Goal: Task Accomplishment & Management: Use online tool/utility

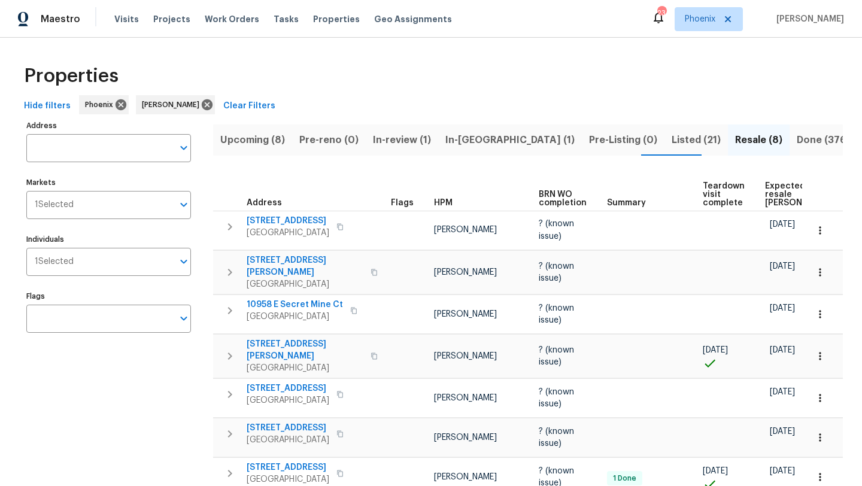
scroll to position [80, 0]
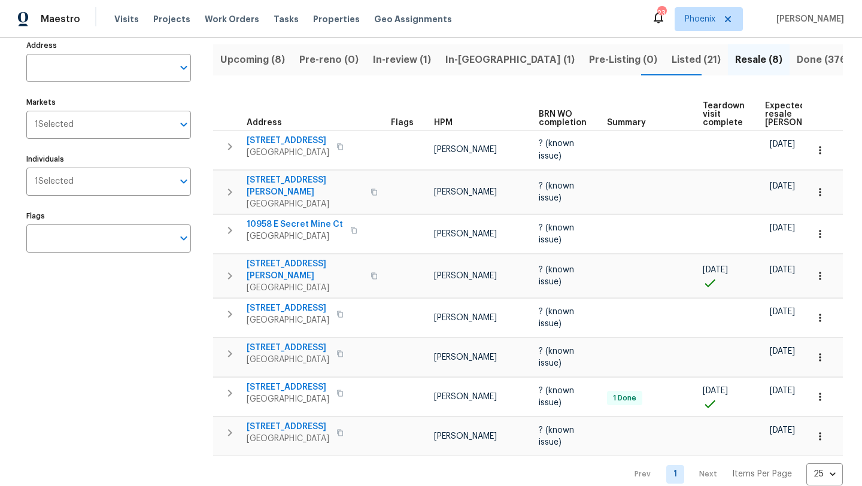
click at [461, 47] on button "In-reno (1)" at bounding box center [510, 59] width 144 height 31
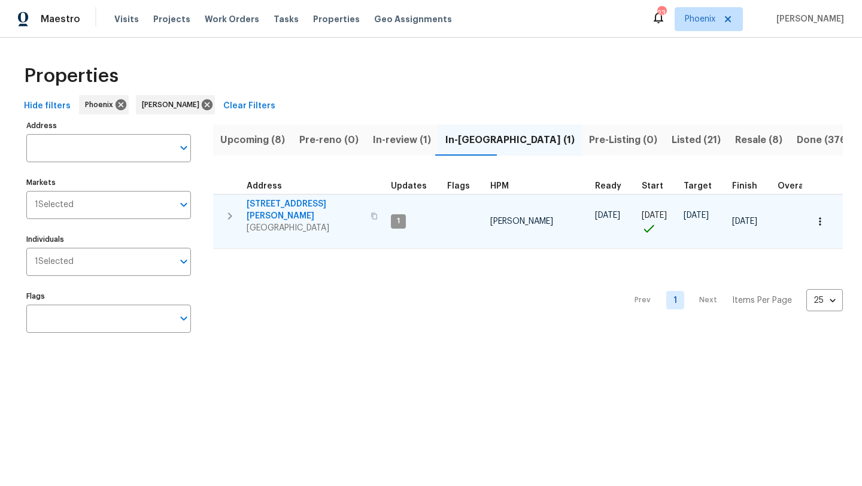
click at [289, 204] on span "[STREET_ADDRESS][PERSON_NAME]" at bounding box center [305, 210] width 117 height 24
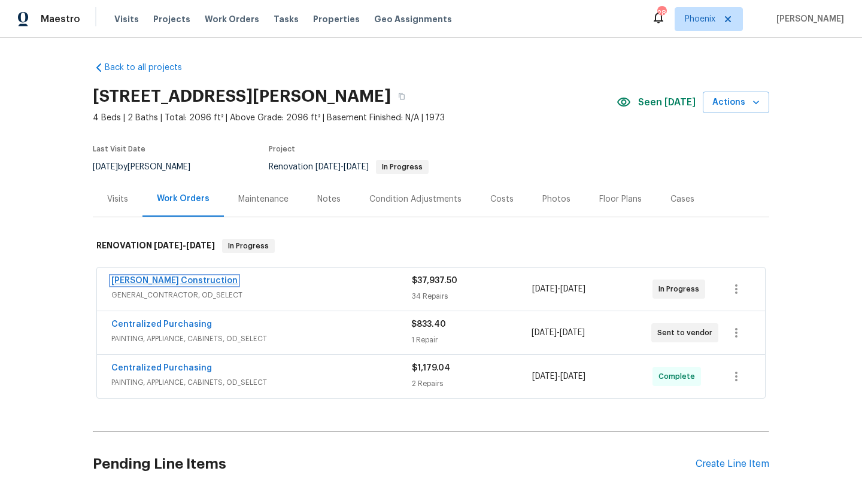
click at [183, 283] on link "Strasser Construction" at bounding box center [174, 281] width 126 height 8
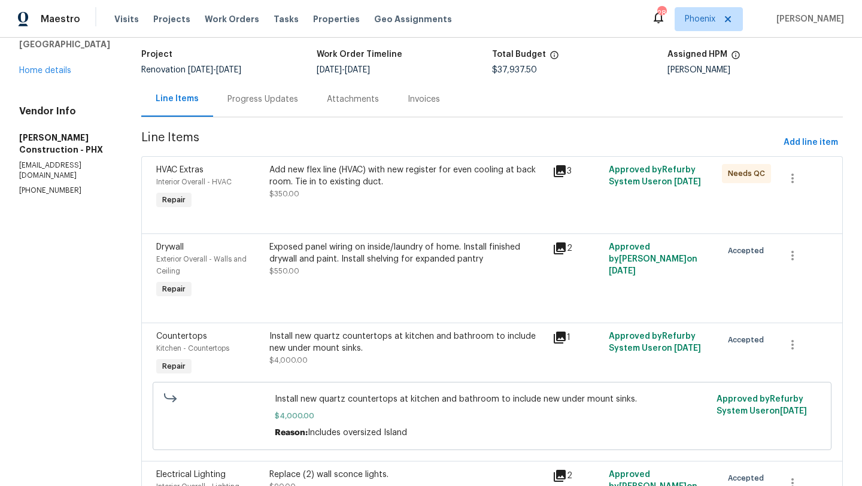
scroll to position [74, 0]
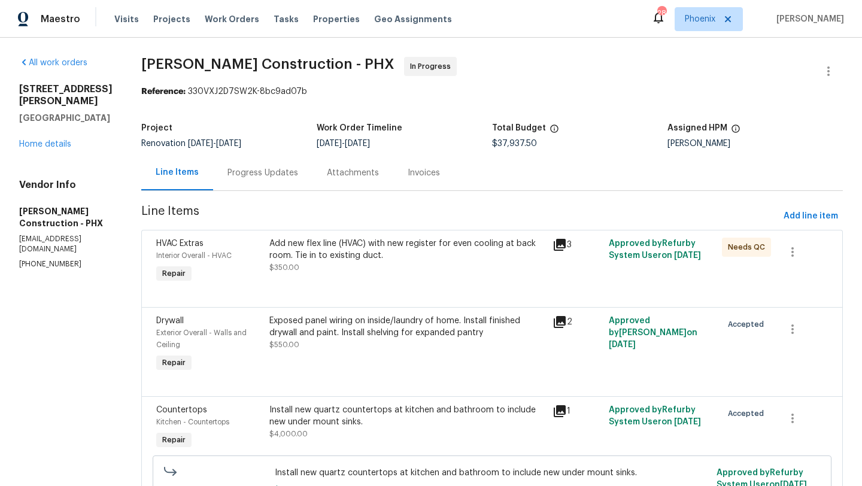
click at [362, 257] on div "Add new flex line (HVAC) with new register for even cooling at back room. Tie i…" at bounding box center [407, 250] width 276 height 24
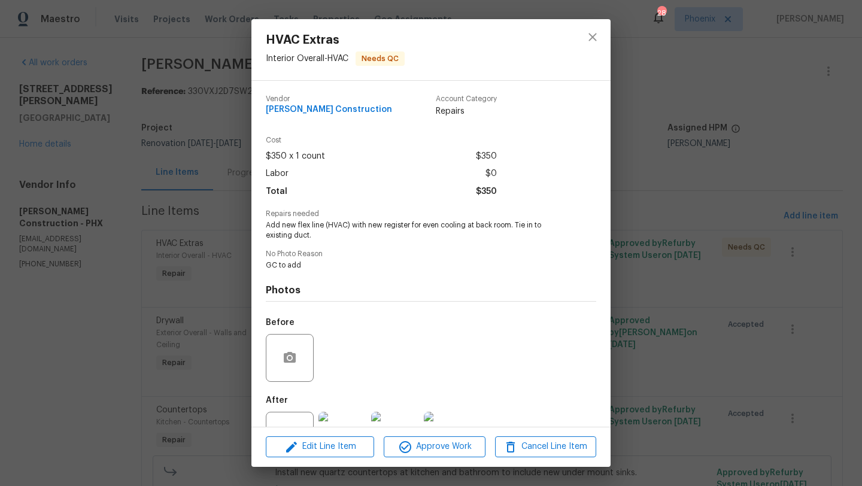
scroll to position [46, 0]
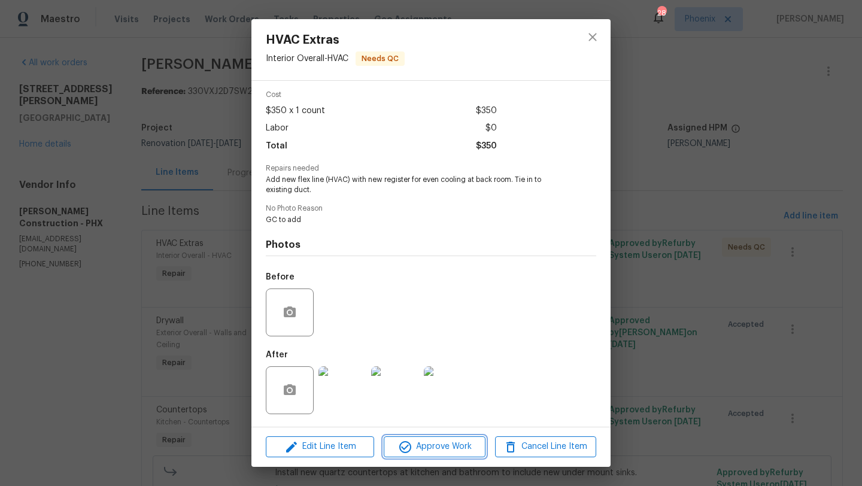
click at [426, 452] on span "Approve Work" at bounding box center [434, 447] width 94 height 15
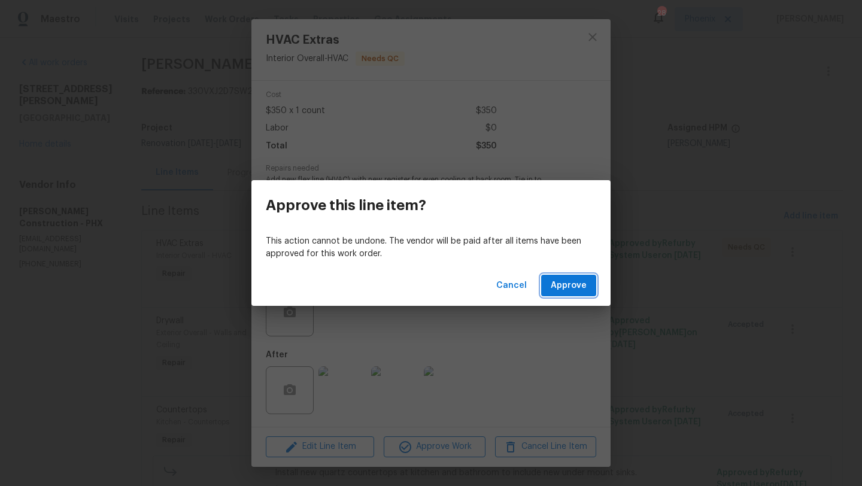
click at [566, 292] on span "Approve" at bounding box center [569, 285] width 36 height 15
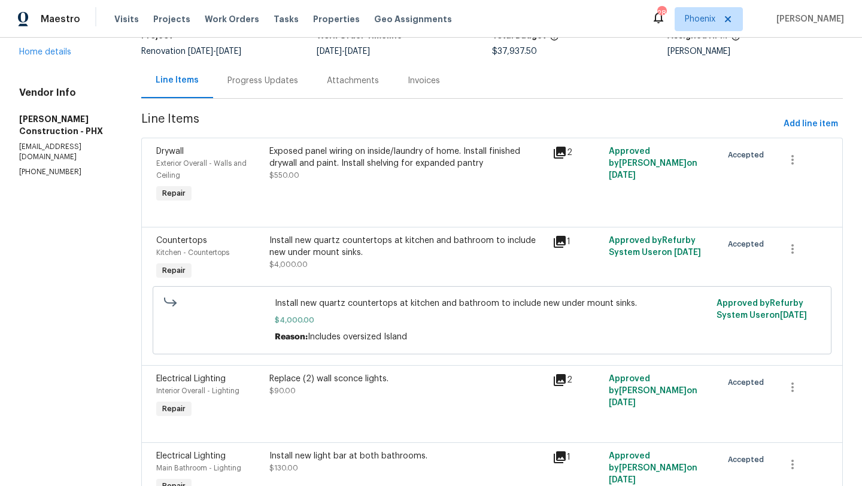
scroll to position [154, 0]
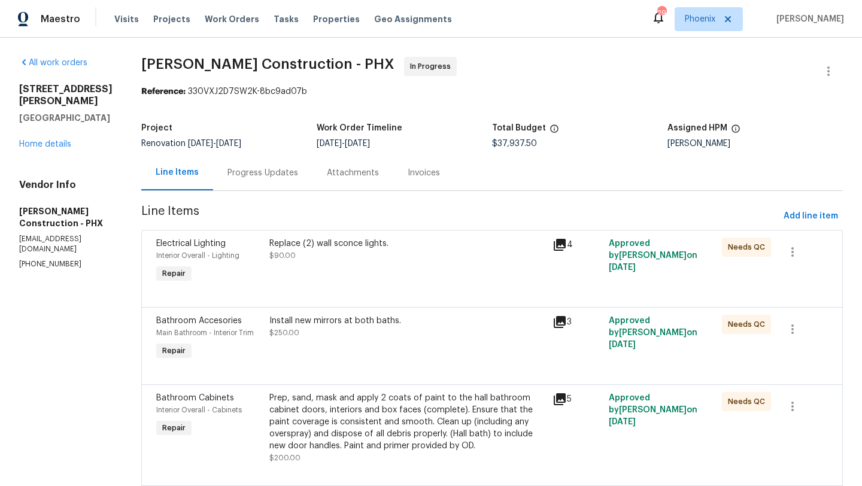
click at [311, 252] on div "Replace (2) wall sconce lights. $90.00" at bounding box center [407, 250] width 276 height 24
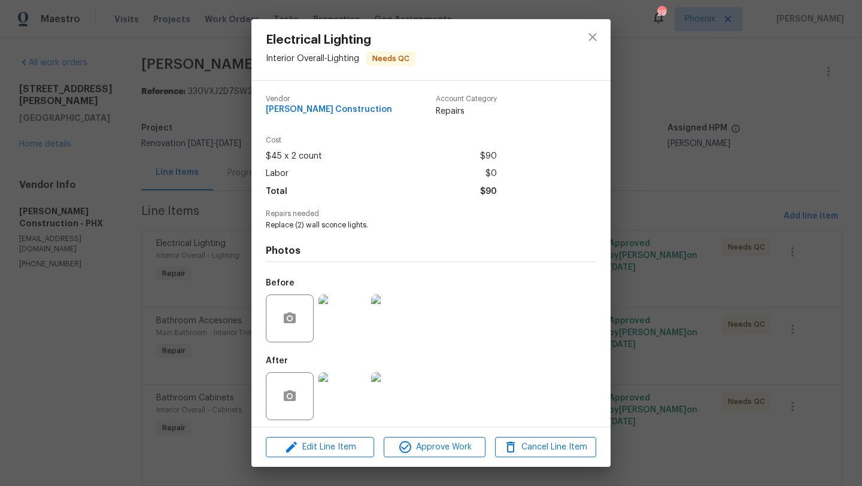
scroll to position [5, 0]
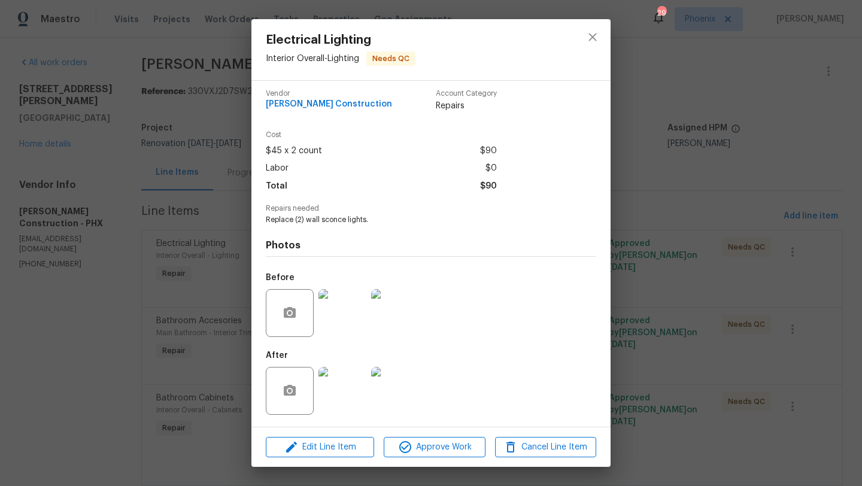
click at [334, 399] on img at bounding box center [343, 391] width 48 height 48
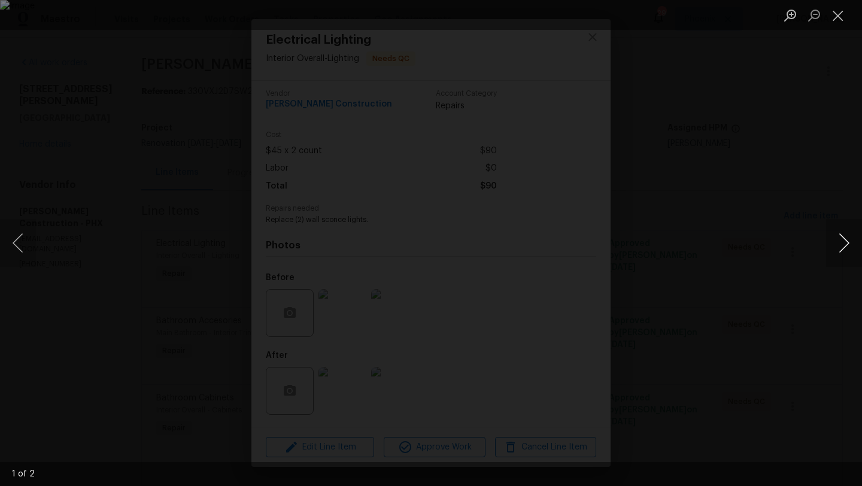
click at [850, 250] on button "Next image" at bounding box center [844, 243] width 36 height 48
click at [841, 22] on button "Close lightbox" at bounding box center [838, 15] width 24 height 21
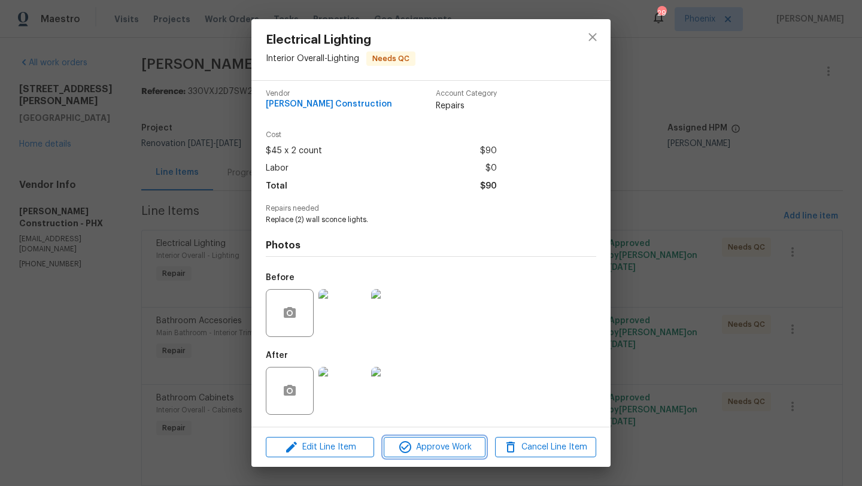
click at [459, 444] on span "Approve Work" at bounding box center [434, 447] width 94 height 15
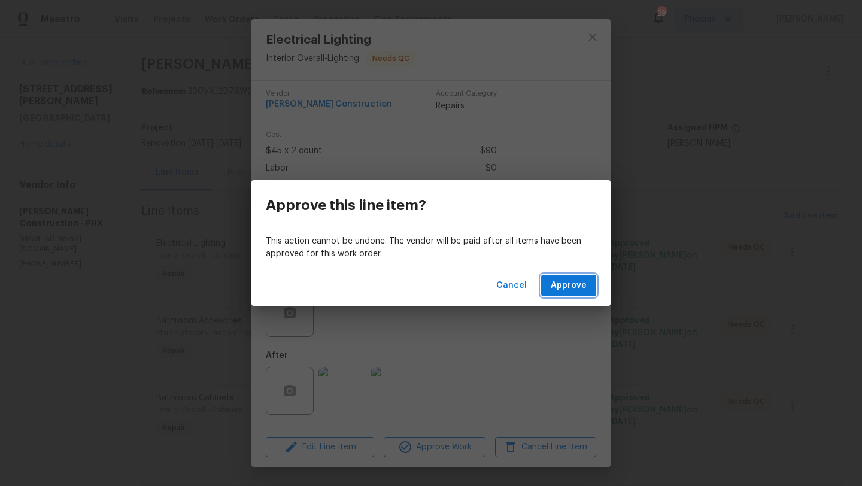
click at [565, 275] on button "Approve" at bounding box center [568, 286] width 55 height 22
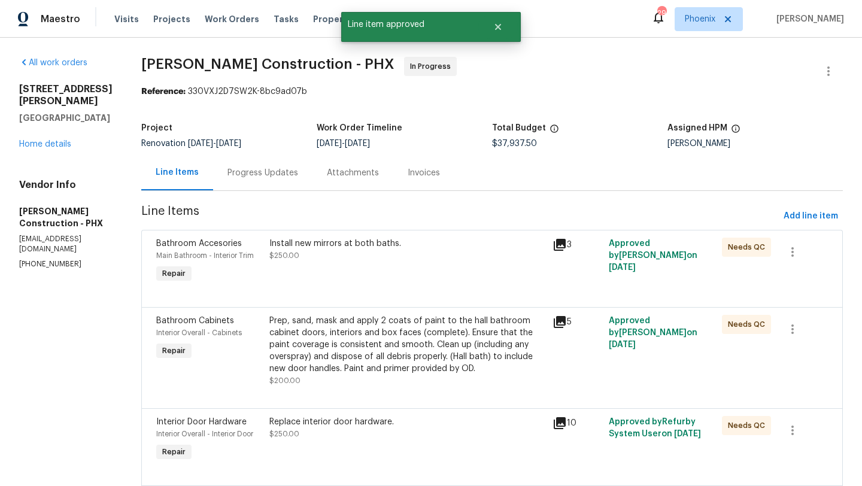
click at [333, 244] on div "Install new mirrors at both baths." at bounding box center [407, 244] width 276 height 12
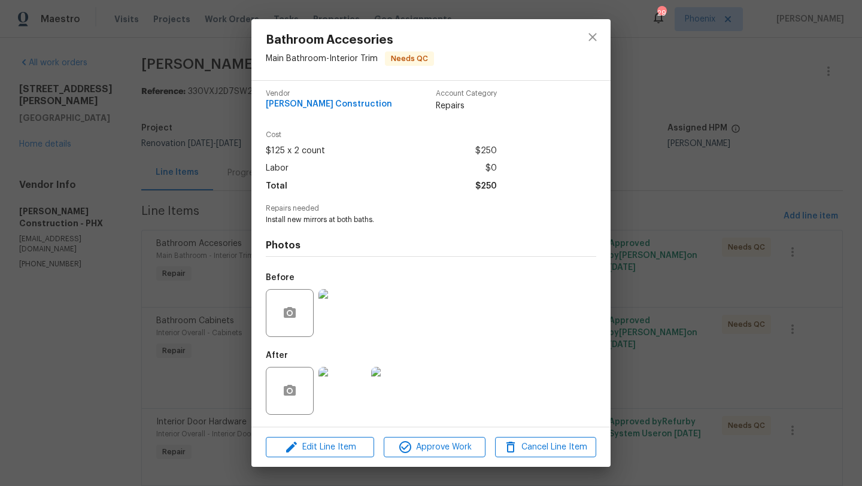
click at [355, 377] on img at bounding box center [343, 391] width 48 height 48
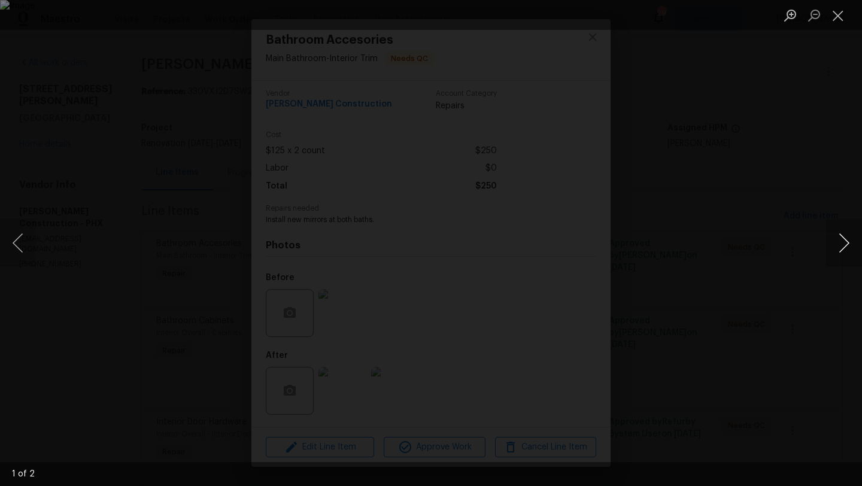
click at [849, 238] on button "Next image" at bounding box center [844, 243] width 36 height 48
click at [838, 12] on button "Close lightbox" at bounding box center [838, 15] width 24 height 21
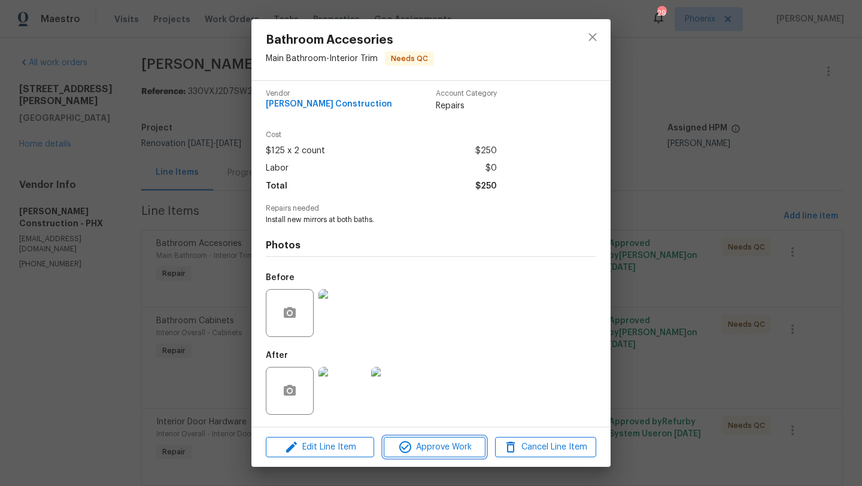
click at [448, 453] on span "Approve Work" at bounding box center [434, 447] width 94 height 15
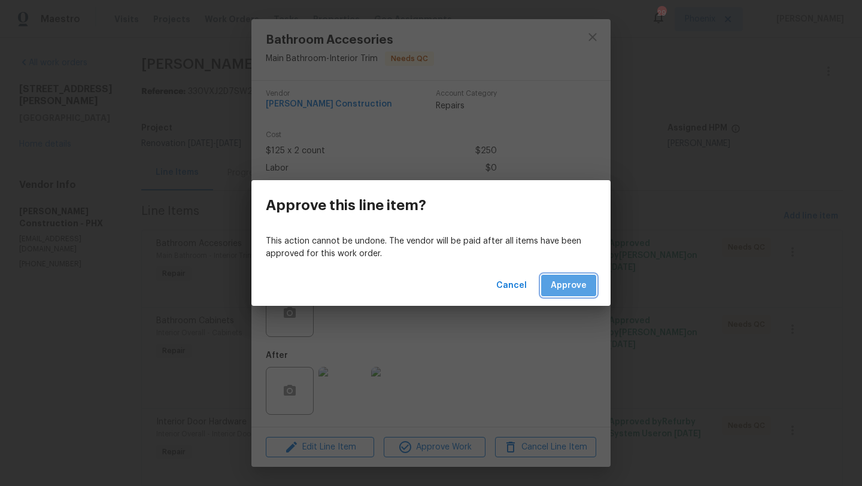
click at [568, 296] on button "Approve" at bounding box center [568, 286] width 55 height 22
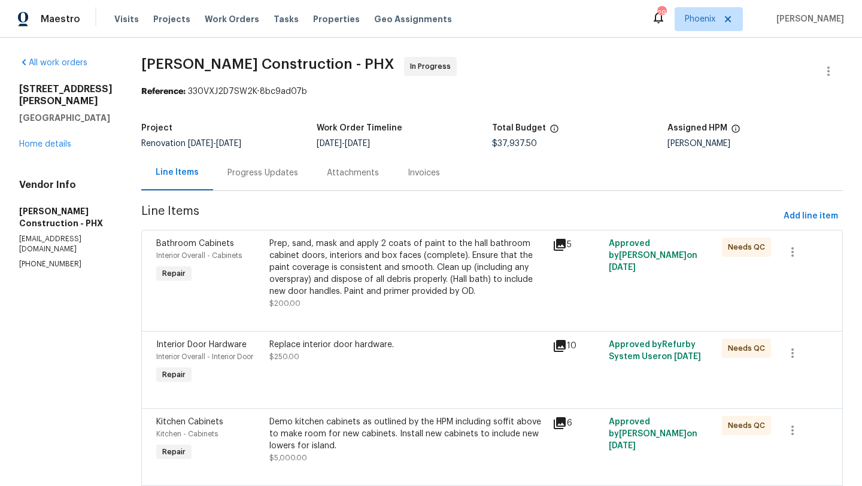
click at [415, 266] on div "Prep, sand, mask and apply 2 coats of paint to the hall bathroom cabinet doors,…" at bounding box center [407, 268] width 276 height 60
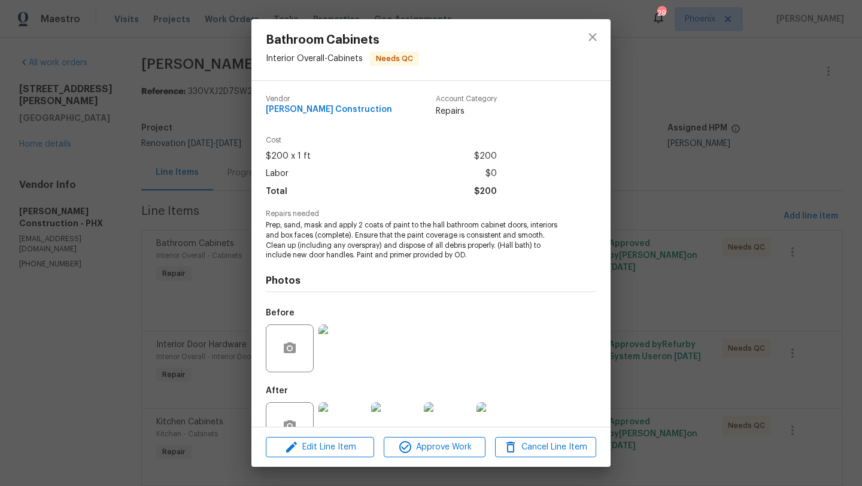
click at [356, 414] on img at bounding box center [343, 426] width 48 height 48
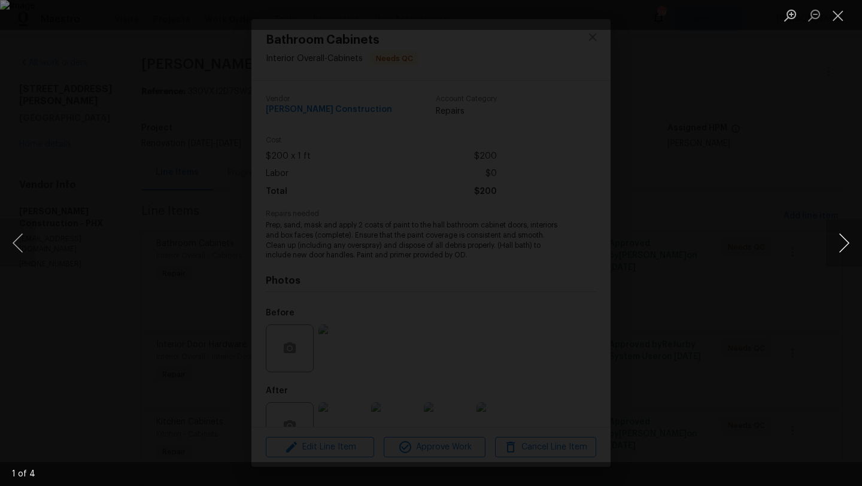
click at [849, 246] on button "Next image" at bounding box center [844, 243] width 36 height 48
click at [837, 10] on button "Close lightbox" at bounding box center [838, 15] width 24 height 21
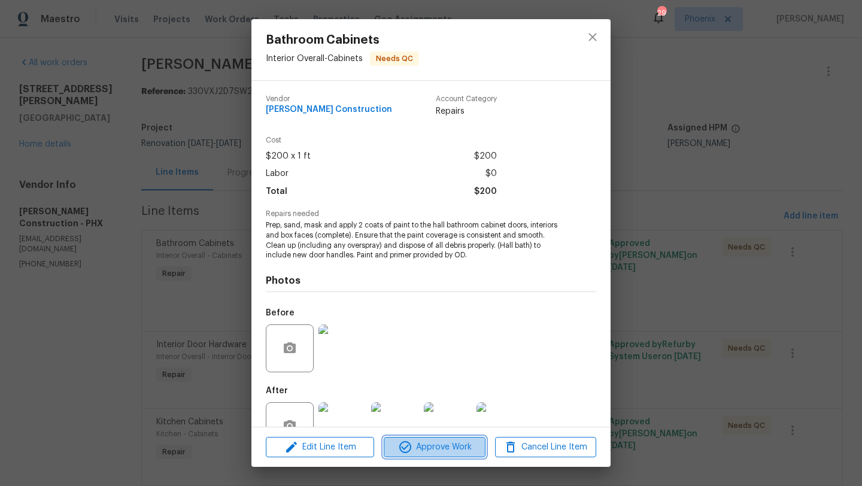
click at [459, 450] on span "Approve Work" at bounding box center [434, 447] width 94 height 15
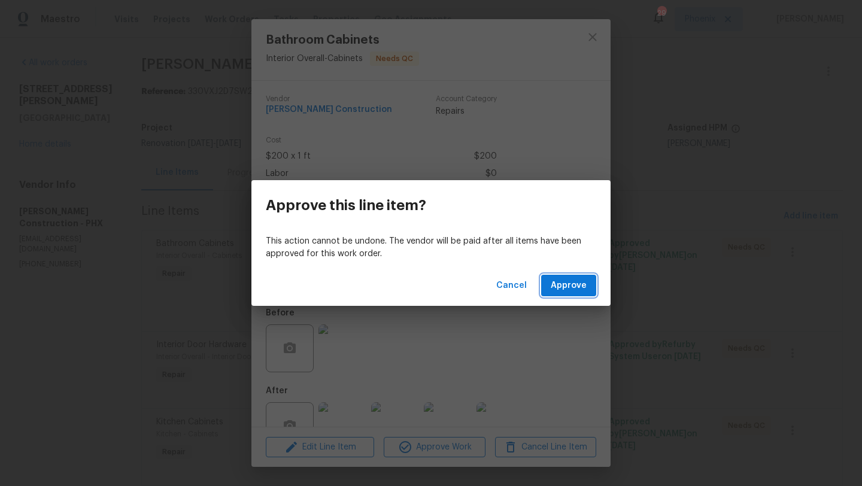
click at [576, 283] on span "Approve" at bounding box center [569, 285] width 36 height 15
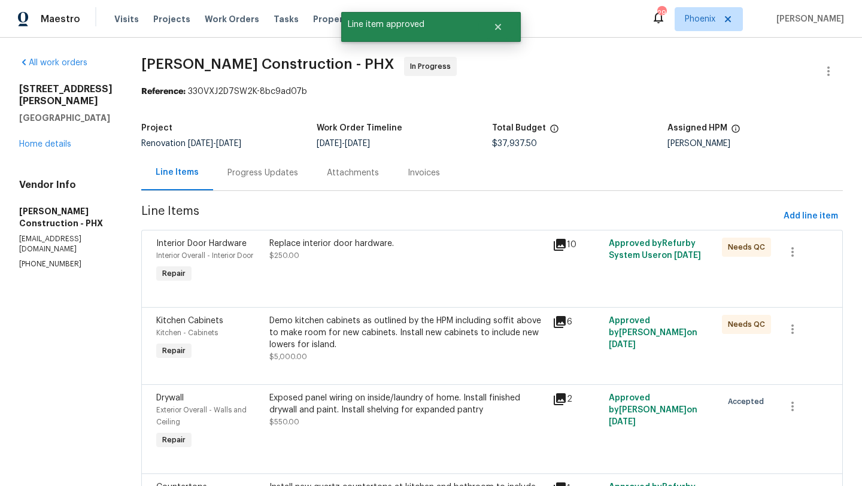
click at [340, 247] on div "Replace interior door hardware." at bounding box center [407, 244] width 276 height 12
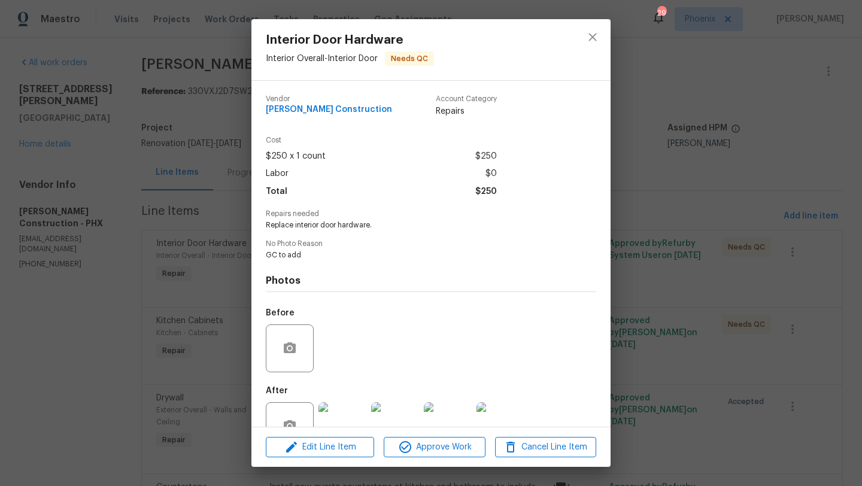
scroll to position [35, 0]
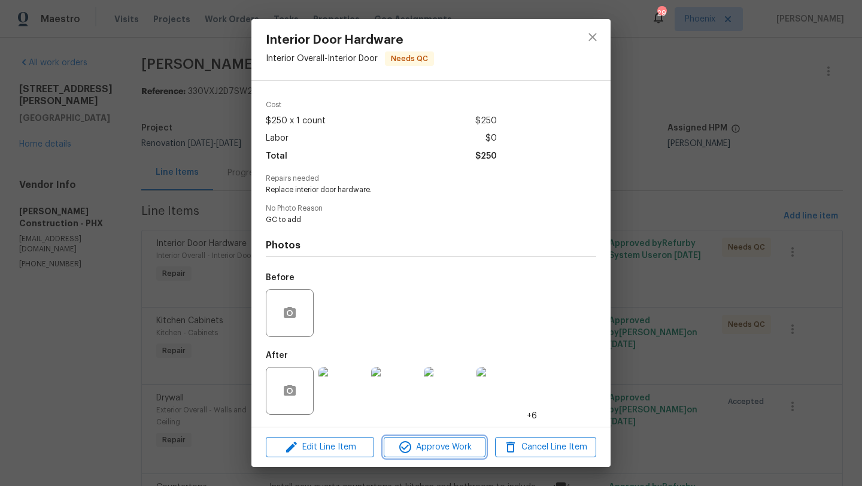
click at [436, 449] on span "Approve Work" at bounding box center [434, 447] width 94 height 15
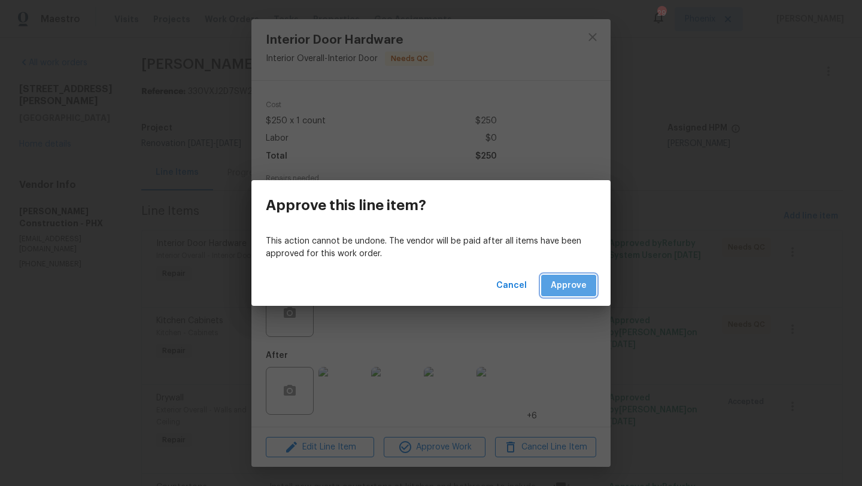
click at [569, 290] on span "Approve" at bounding box center [569, 285] width 36 height 15
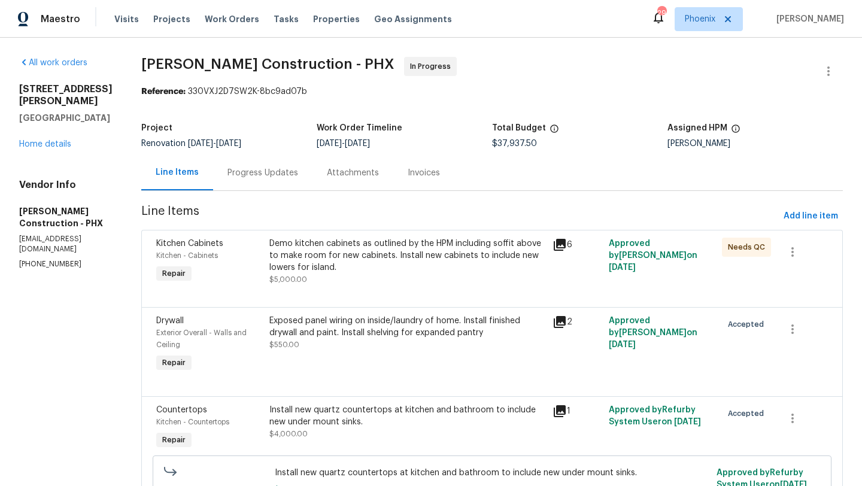
click at [376, 250] on div "Demo kitchen cabinets as outlined by the HPM including soffit above to make roo…" at bounding box center [407, 256] width 276 height 36
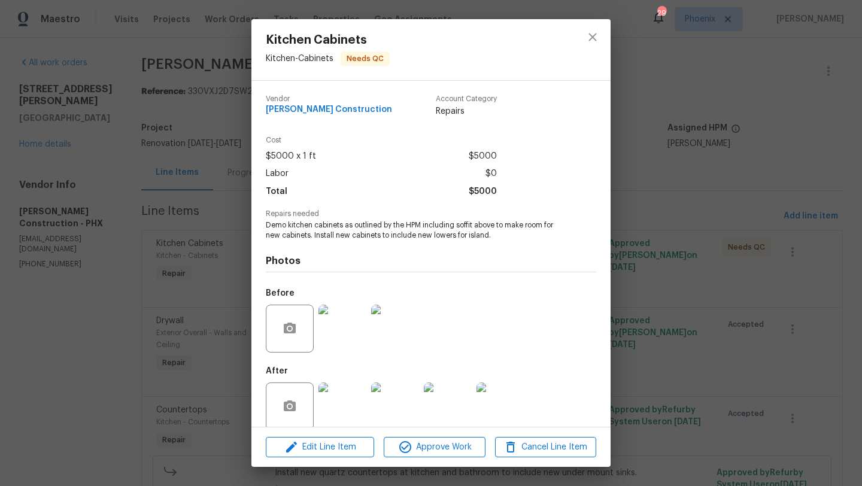
scroll to position [16, 0]
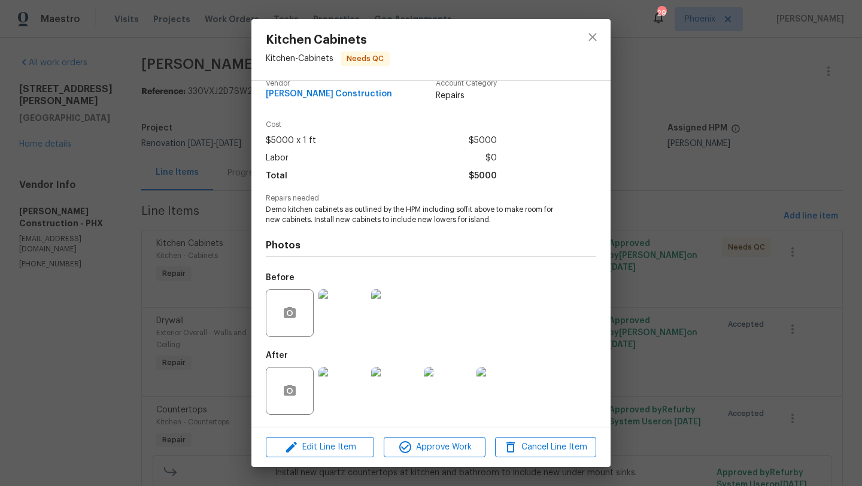
click at [345, 398] on img at bounding box center [343, 391] width 48 height 48
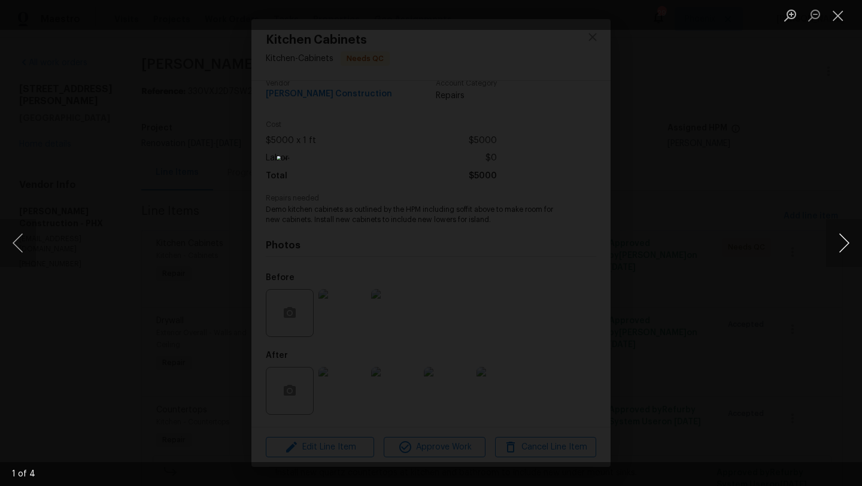
click at [849, 243] on button "Next image" at bounding box center [844, 243] width 36 height 48
click at [844, 19] on button "Close lightbox" at bounding box center [838, 15] width 24 height 21
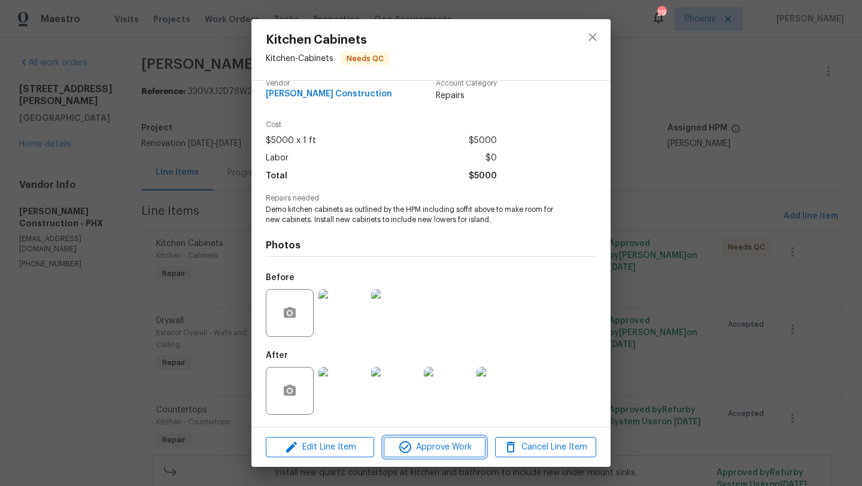
click at [455, 452] on span "Approve Work" at bounding box center [434, 447] width 94 height 15
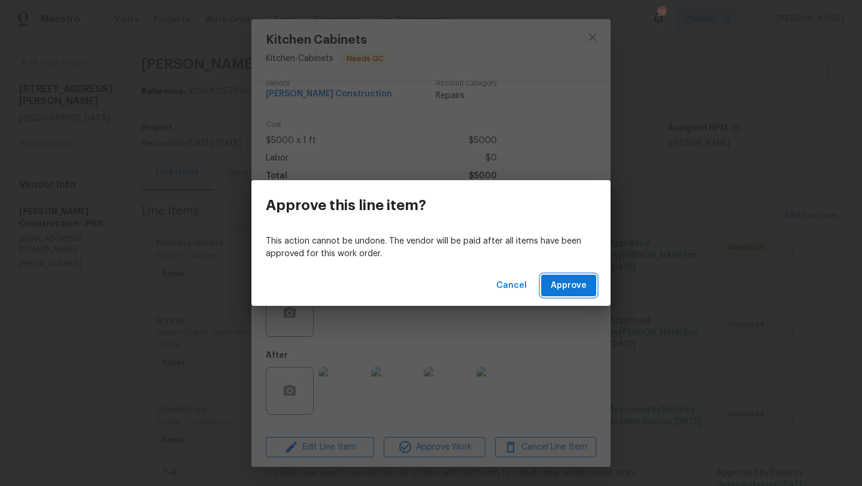
click at [565, 290] on span "Approve" at bounding box center [569, 285] width 36 height 15
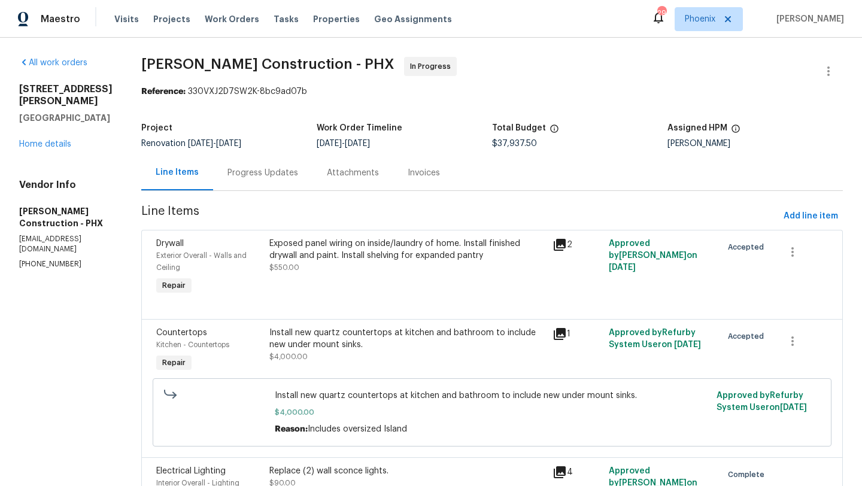
scroll to position [32, 0]
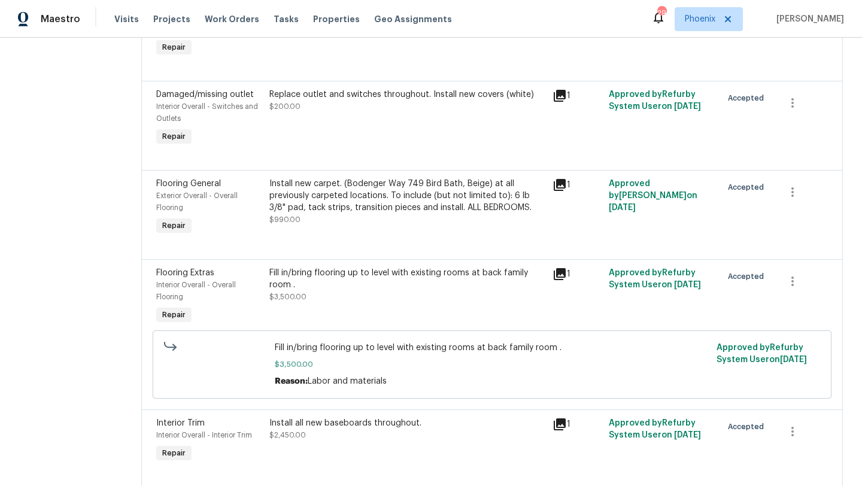
scroll to position [3392, 0]
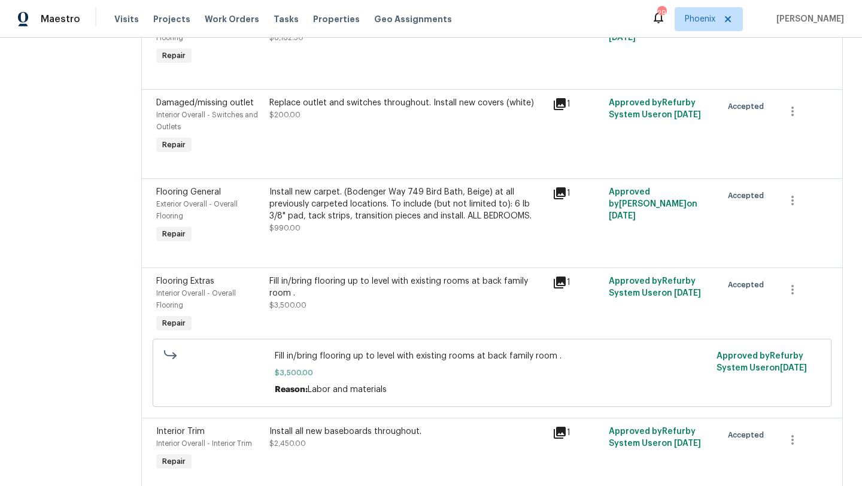
scroll to position [3392, 0]
